Goal: Task Accomplishment & Management: Use online tool/utility

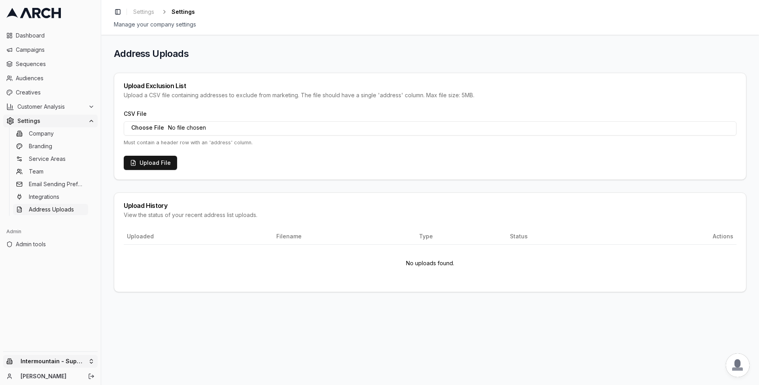
click at [71, 359] on html "Dashboard Campaigns Sequences Audiences Creatives Customer Analysis Settings Co…" at bounding box center [379, 192] width 759 height 385
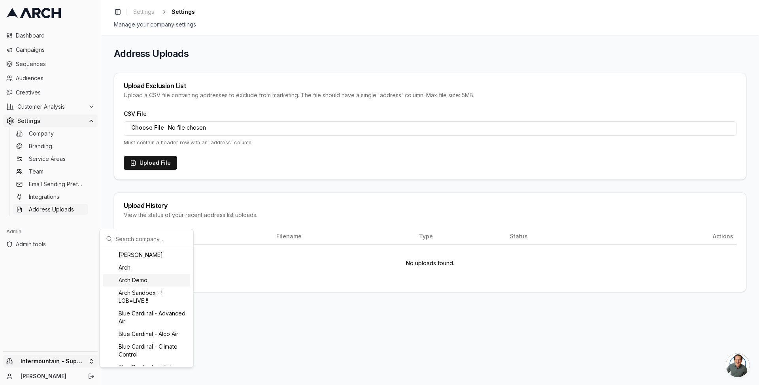
click at [136, 284] on div "Arch Demo" at bounding box center [146, 280] width 87 height 13
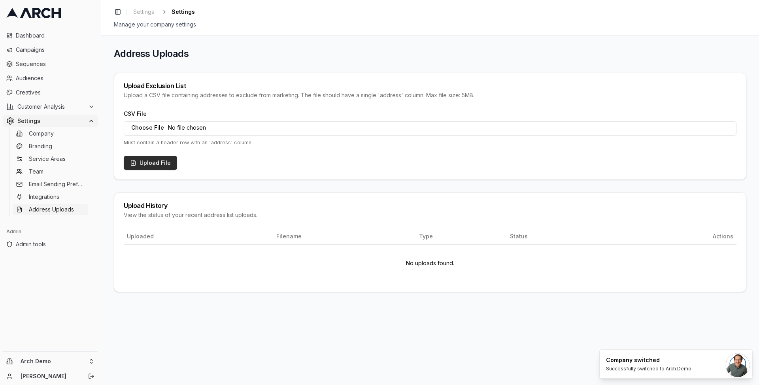
click at [165, 162] on button "Upload File" at bounding box center [150, 163] width 53 height 14
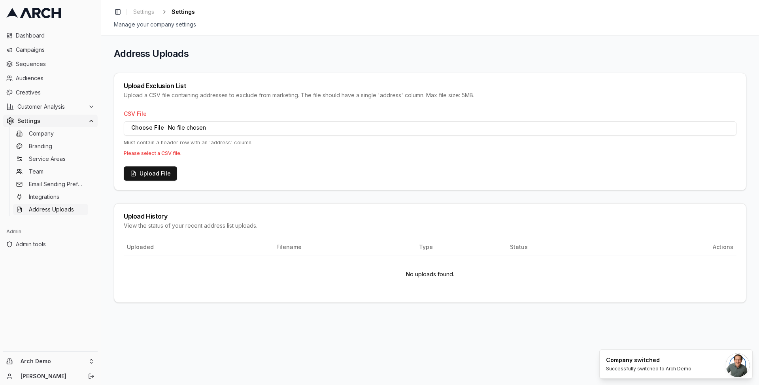
click at [161, 126] on input "CSV File" at bounding box center [430, 128] width 613 height 14
type input "C:\fakepath\Demand-IQ-Leads-[DATE] - leads-[DATE].csv"
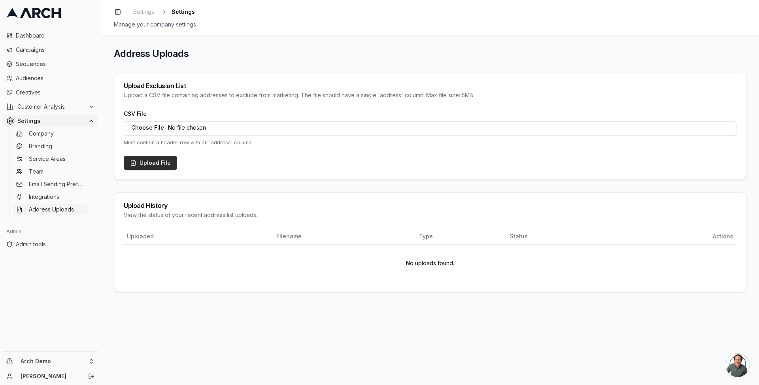
click at [151, 163] on button "Upload File" at bounding box center [150, 163] width 53 height 14
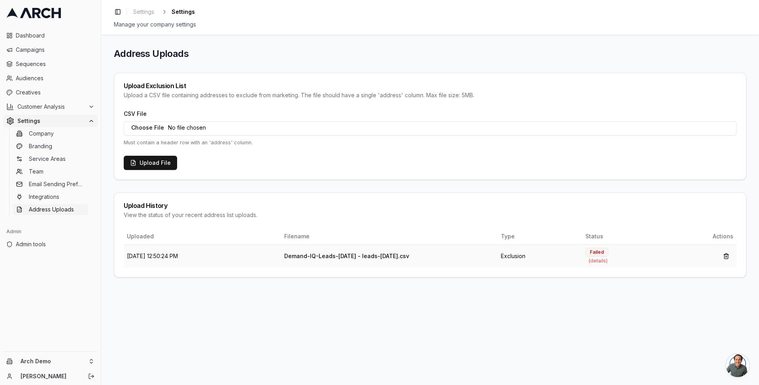
click at [607, 260] on span "(details)" at bounding box center [597, 261] width 19 height 6
click at [607, 262] on span "(details)" at bounding box center [597, 261] width 19 height 6
click at [611, 257] on td "Failed (details)" at bounding box center [622, 255] width 80 height 23
click at [607, 259] on span "(details)" at bounding box center [597, 261] width 19 height 6
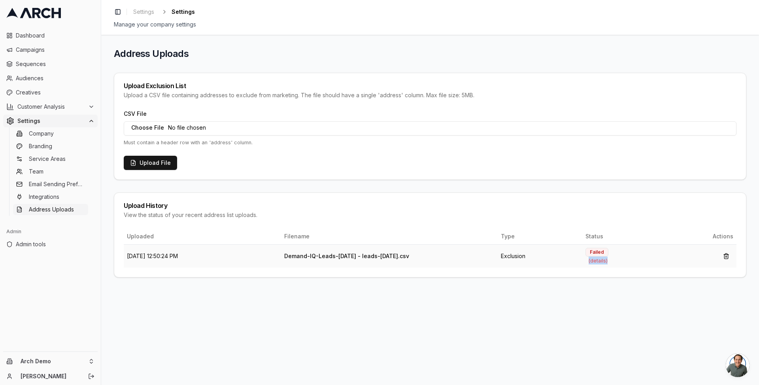
click at [607, 259] on span "(details)" at bounding box center [597, 261] width 19 height 6
click at [622, 213] on div "View the status of your recent address list uploads." at bounding box center [430, 215] width 613 height 8
click at [247, 68] on div "Address Uploads Upload Exclusion List Upload a CSV file containing addresses to…" at bounding box center [430, 162] width 632 height 230
click at [607, 261] on span "(details)" at bounding box center [597, 261] width 19 height 6
